Goal: Transaction & Acquisition: Purchase product/service

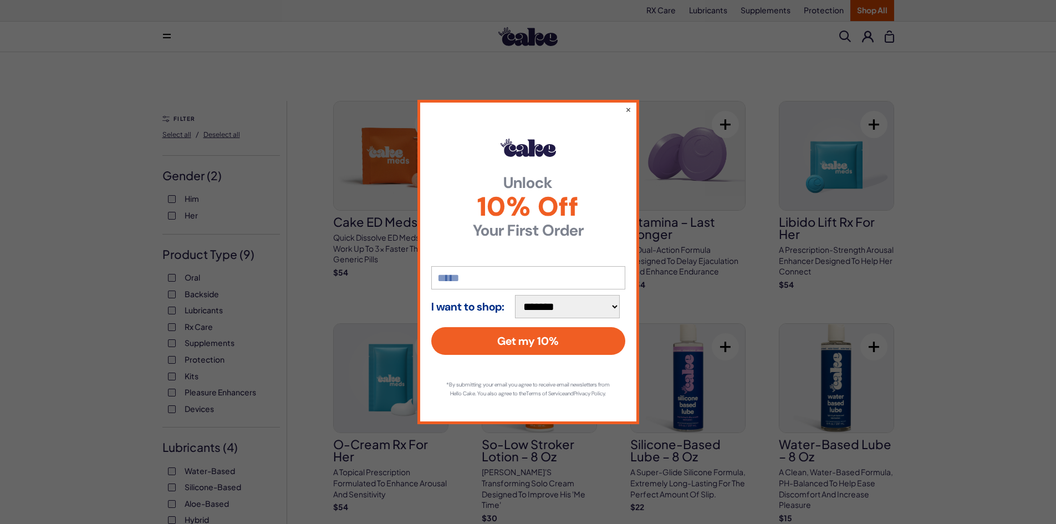
click at [940, 124] on div "**********" at bounding box center [528, 262] width 1056 height 524
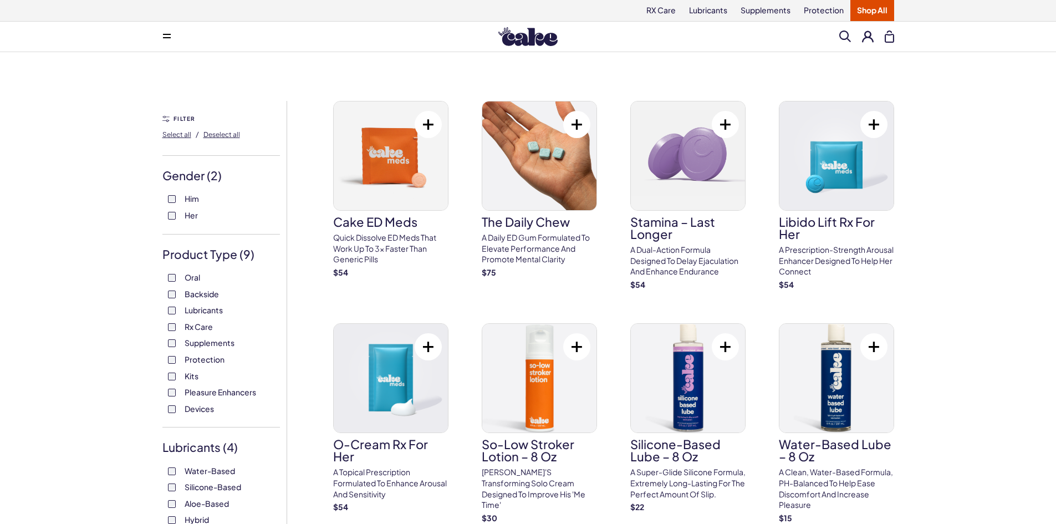
click at [539, 39] on img at bounding box center [527, 36] width 59 height 19
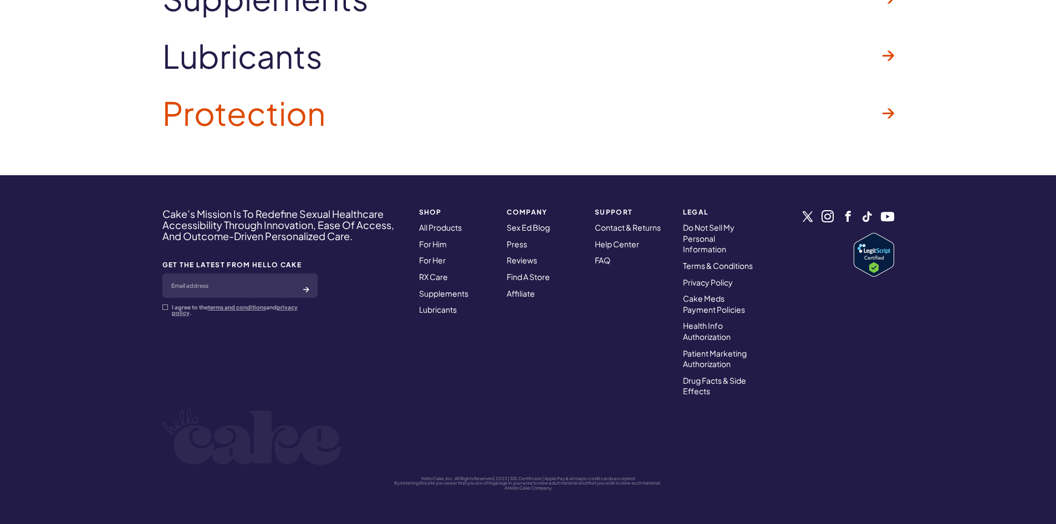
click at [607, 94] on link "Protection" at bounding box center [528, 113] width 732 height 58
